Goal: Information Seeking & Learning: Find specific fact

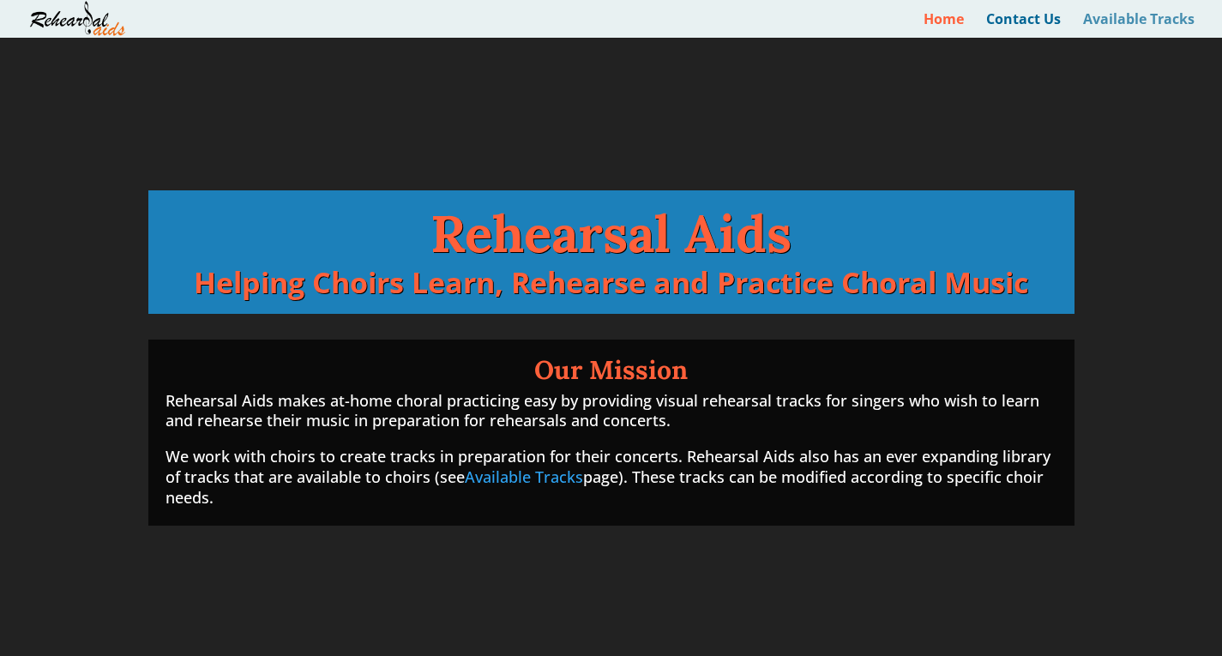
click at [1128, 16] on link "Available Tracks" at bounding box center [1138, 25] width 111 height 25
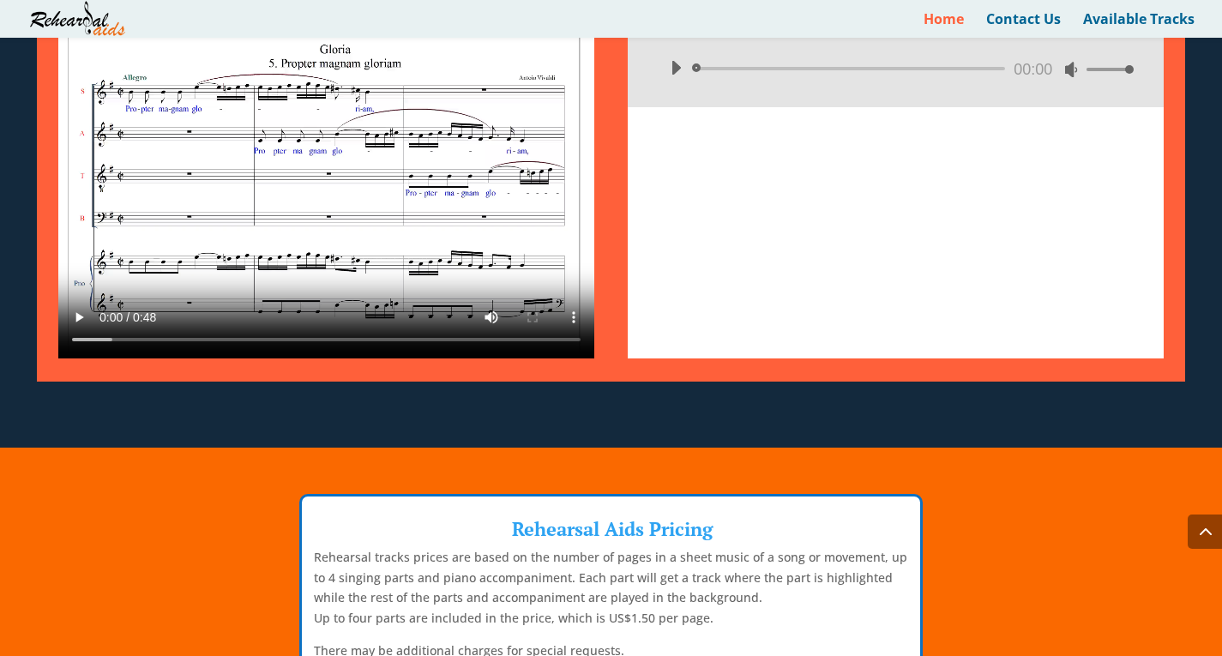
scroll to position [857, 0]
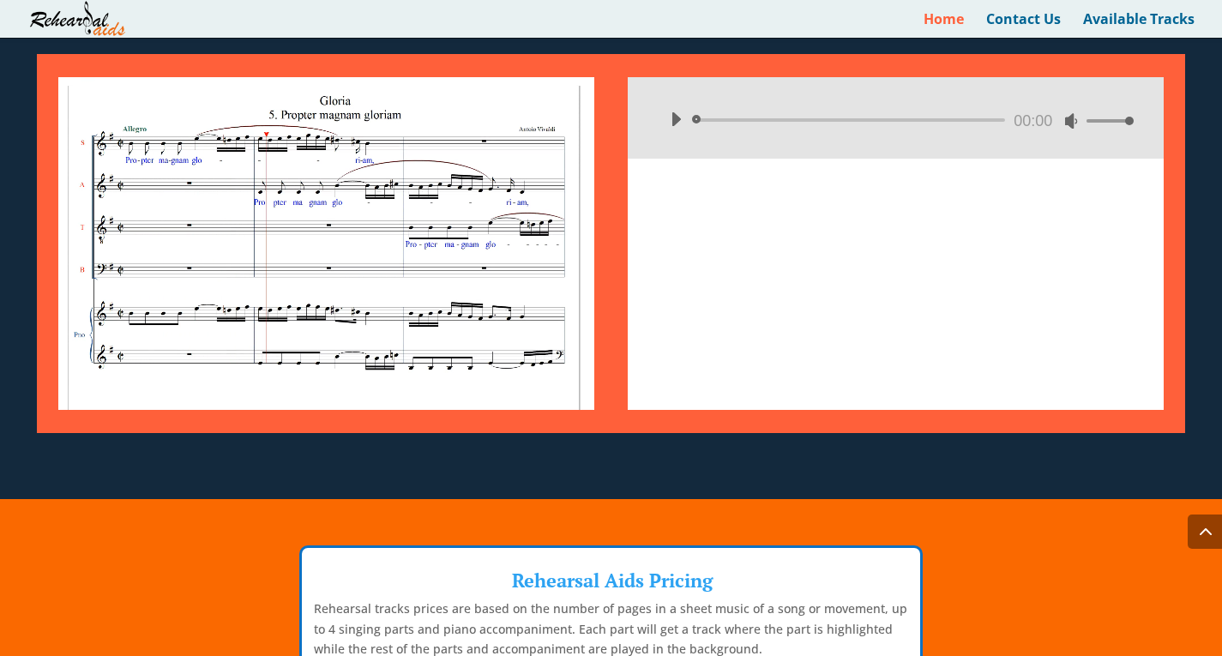
click at [674, 117] on button "Play" at bounding box center [675, 118] width 27 height 27
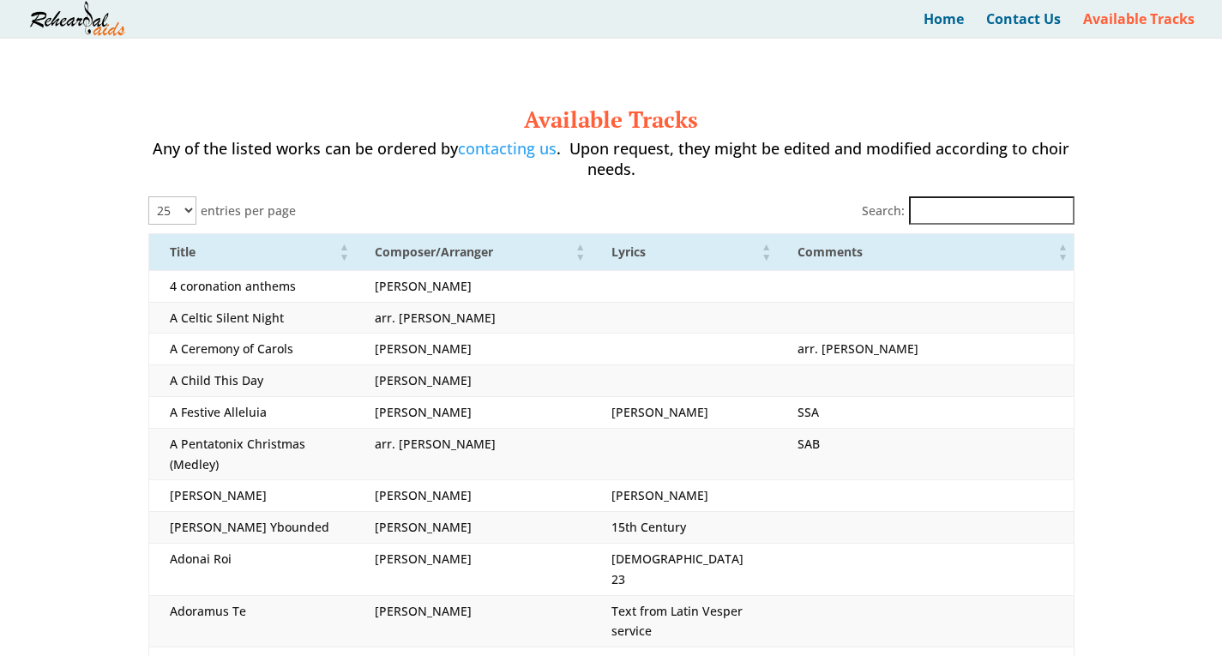
select select "25"
click at [931, 205] on input "Search:" at bounding box center [991, 209] width 165 height 28
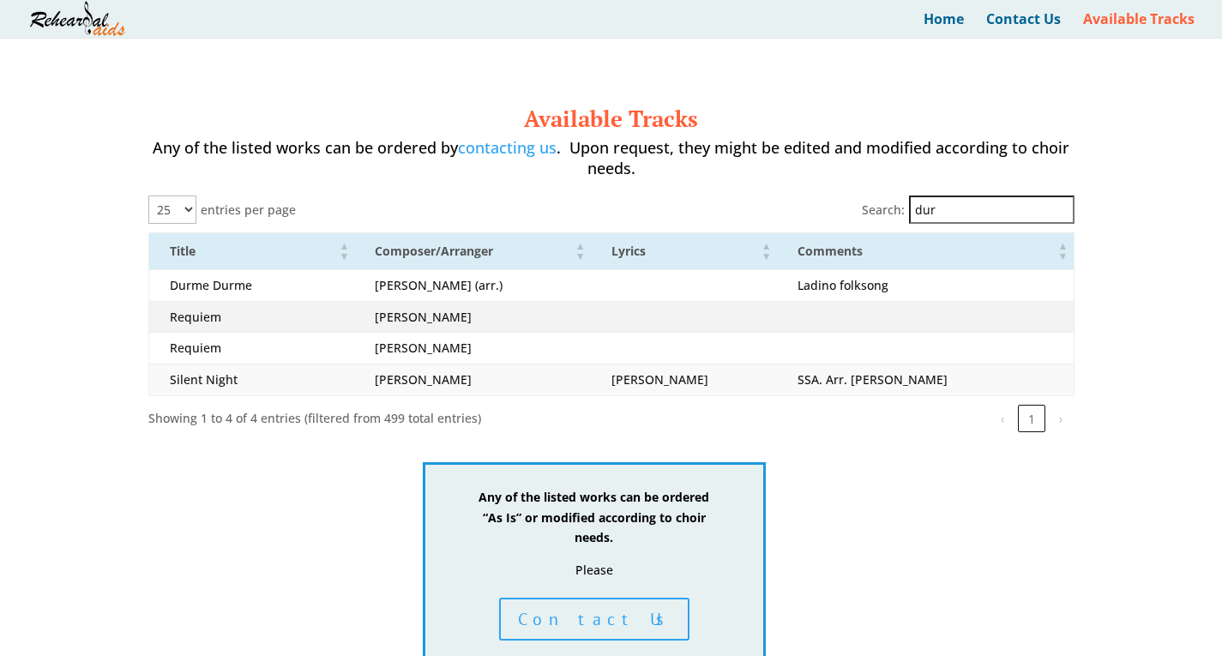
type input "dur"
click at [190, 324] on td "Requiem" at bounding box center [251, 317] width 206 height 32
click at [411, 321] on td "Durufle, Maurice" at bounding box center [472, 317] width 236 height 32
click at [422, 316] on td "Durufle, Maurice" at bounding box center [472, 317] width 236 height 32
click at [196, 321] on td "Requiem" at bounding box center [251, 317] width 206 height 32
